Goal: Transaction & Acquisition: Purchase product/service

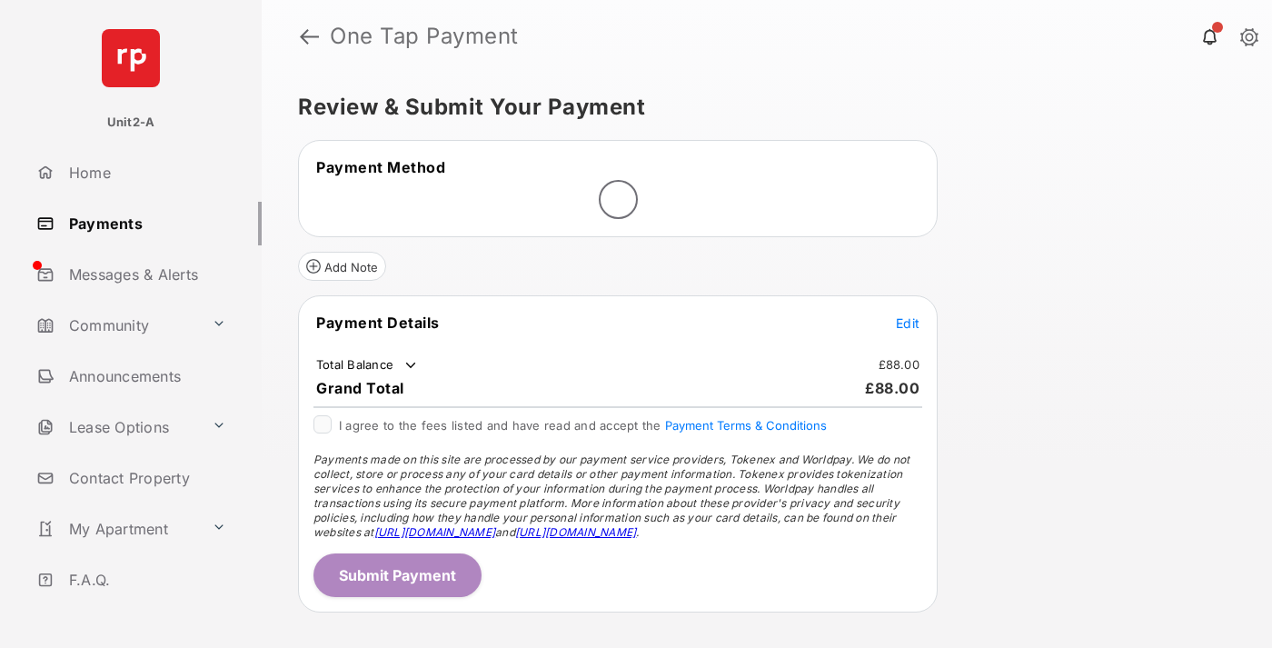
click at [908, 323] on span "Edit" at bounding box center [908, 322] width 24 height 15
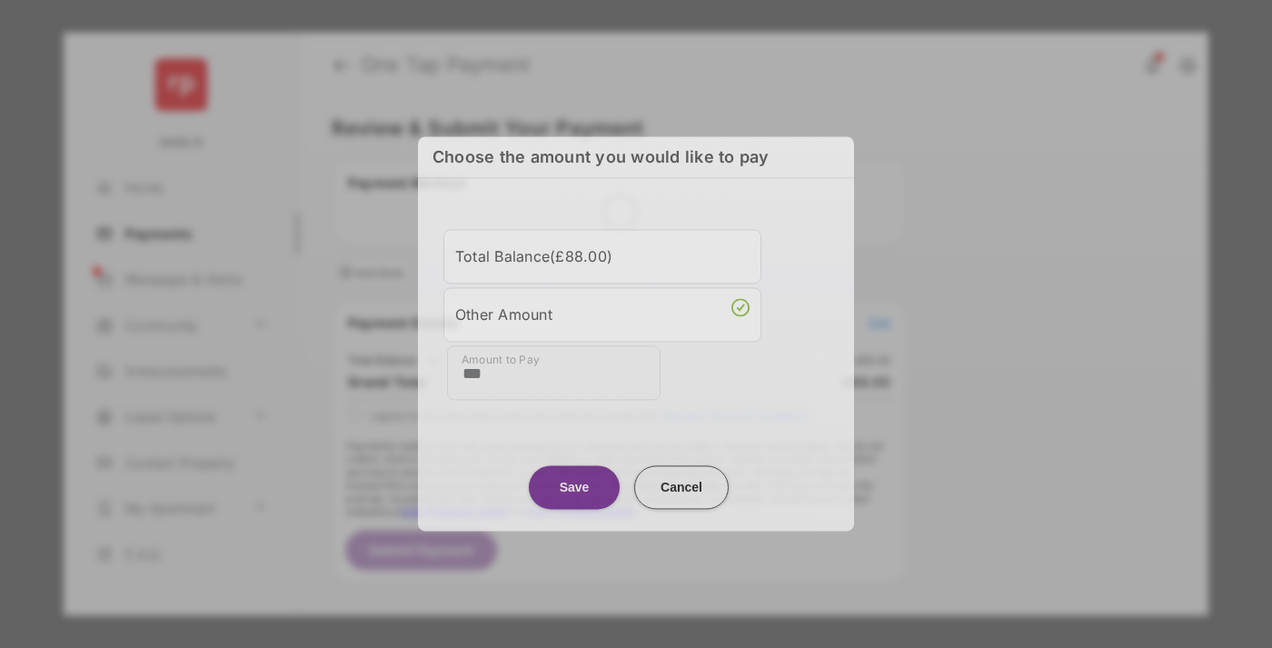
type input "***"
click at [574, 484] on button "Save" at bounding box center [574, 487] width 91 height 44
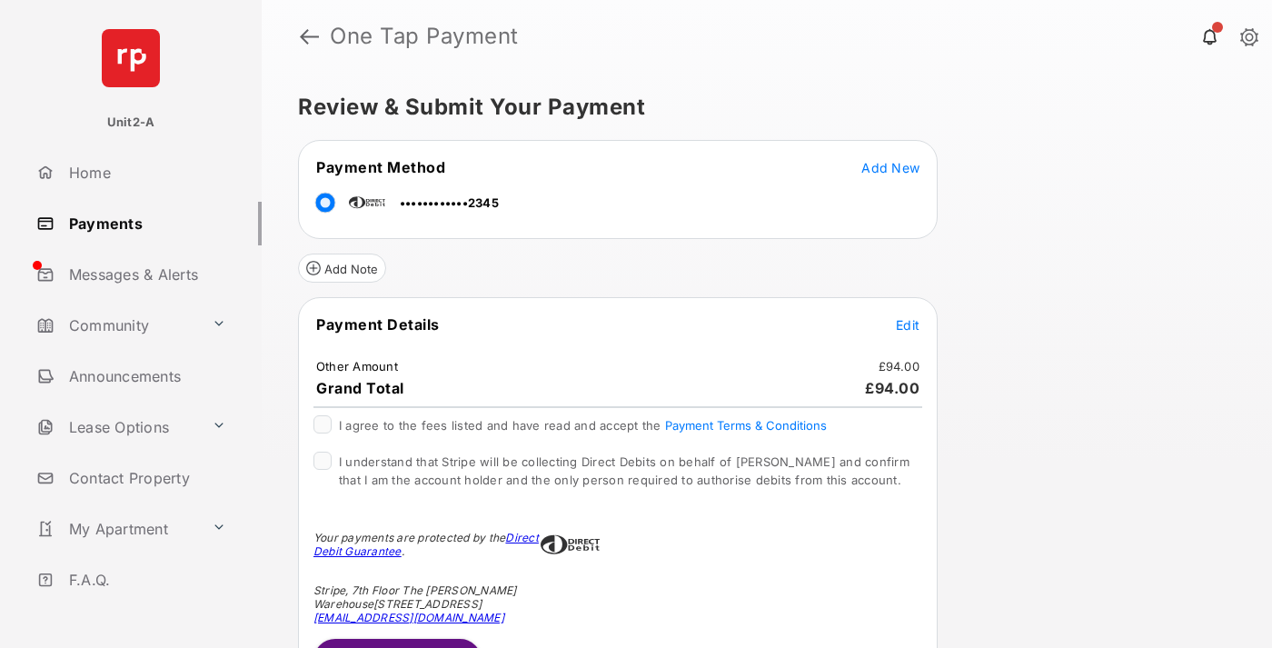
click at [396, 642] on button "Submit Payment" at bounding box center [397, 661] width 168 height 44
